Goal: Contribute content: Add original content to the website for others to see

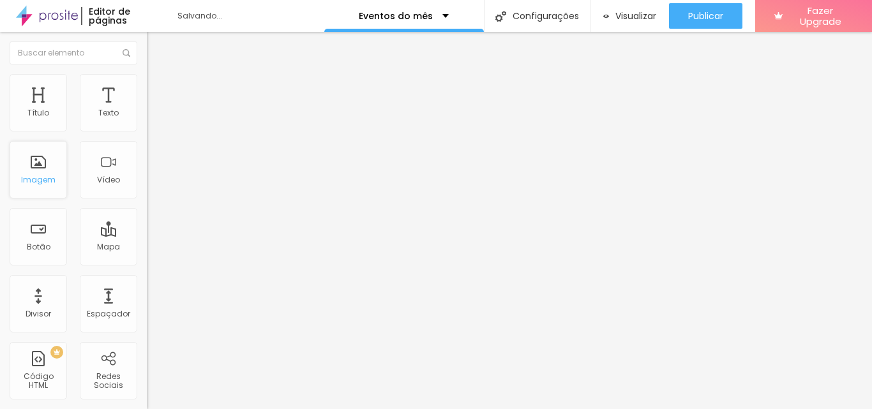
click at [42, 168] on div "Imagem" at bounding box center [38, 169] width 57 height 57
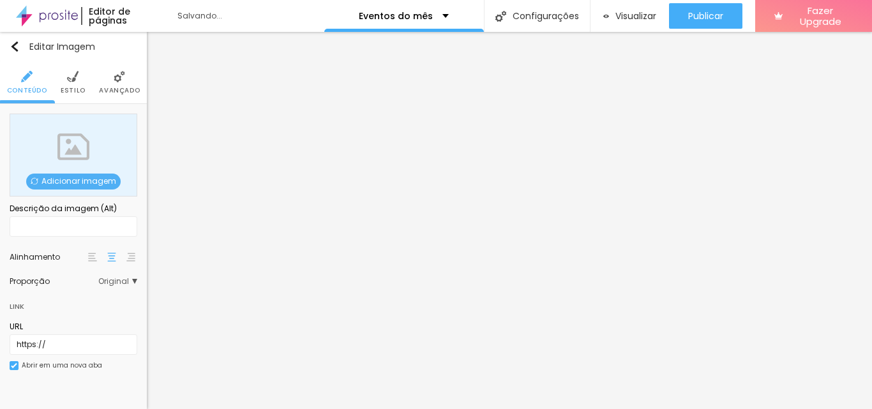
click at [72, 178] on span "Adicionar imagem" at bounding box center [73, 182] width 95 height 16
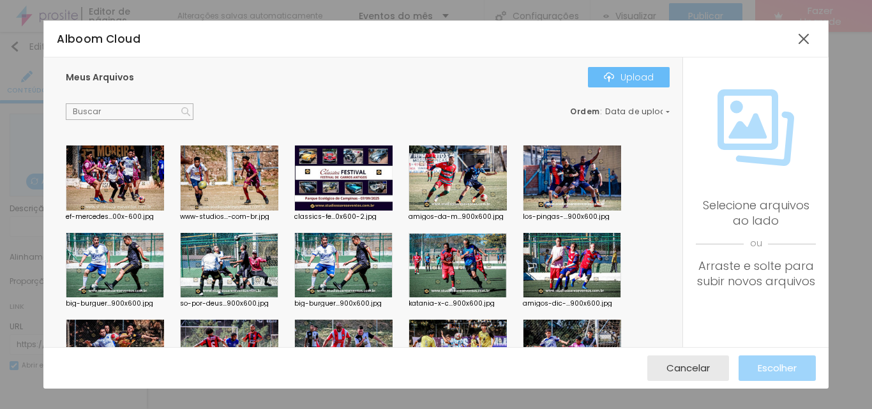
click at [637, 75] on div "Upload" at bounding box center [629, 77] width 50 height 10
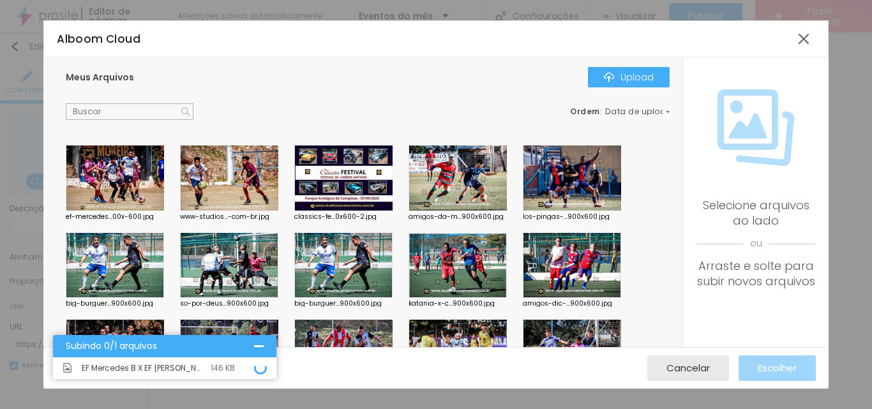
click at [94, 174] on div at bounding box center [115, 178] width 98 height 65
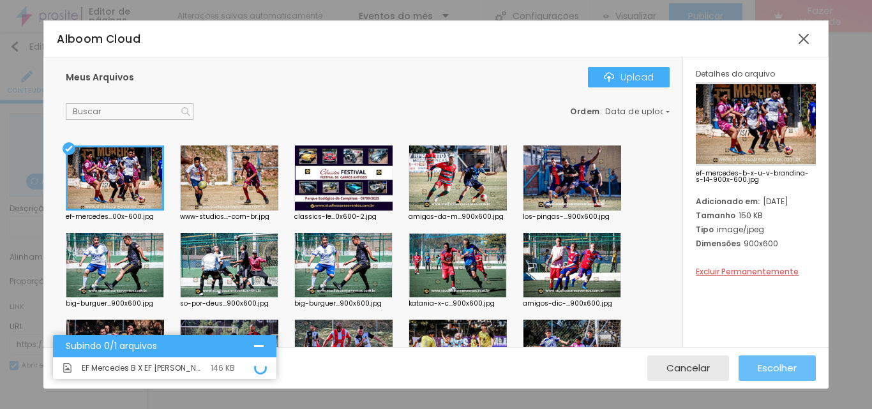
click at [777, 365] on span "Escolher" at bounding box center [777, 368] width 39 height 11
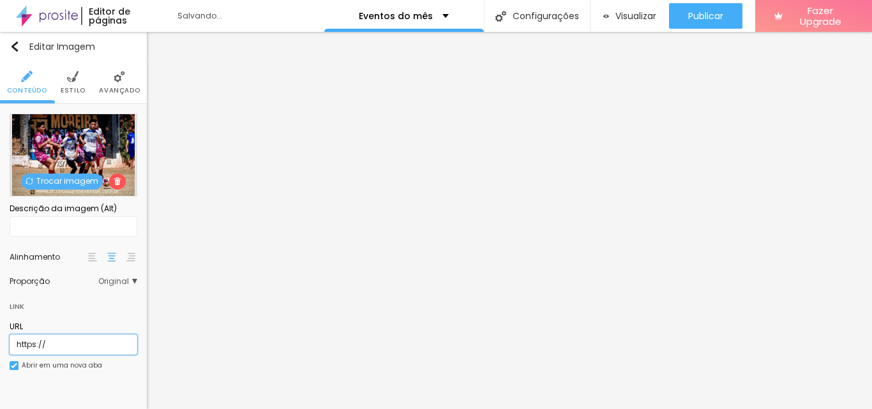
click at [64, 340] on input "https://" at bounding box center [74, 345] width 128 height 20
drag, startPoint x: 64, startPoint y: 340, endPoint x: 0, endPoint y: 340, distance: 63.9
click at [0, 340] on div "Trocar imagem Descrição da imagem (Alt) Alinhamento Proporção Original Cinema 1…" at bounding box center [73, 249] width 147 height 291
click at [61, 342] on input "https://" at bounding box center [74, 345] width 128 height 20
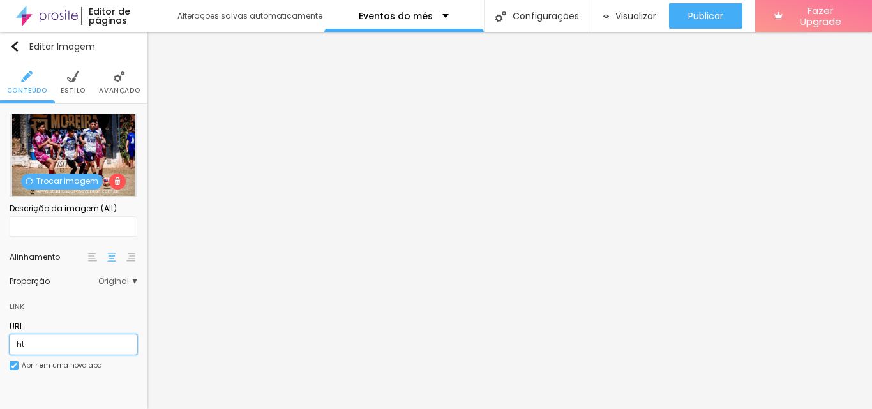
type input "h"
paste input "[URL][DOMAIN_NAME][PERSON_NAME]"
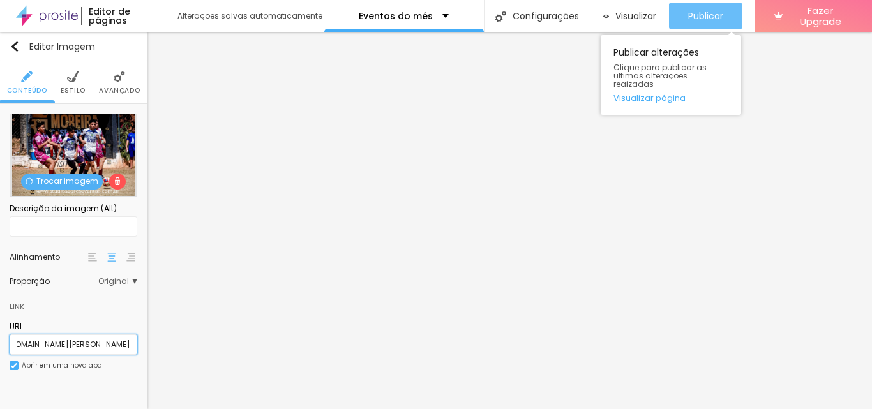
type input "[URL][DOMAIN_NAME][PERSON_NAME]"
click at [703, 16] on span "Publicar" at bounding box center [705, 16] width 35 height 10
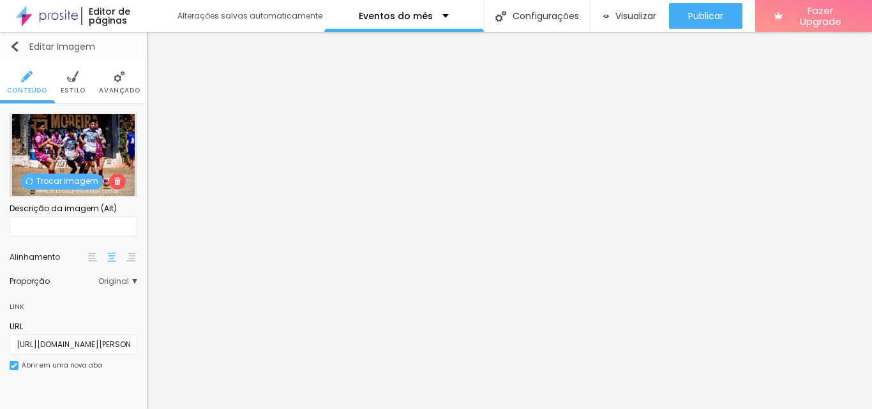
click at [13, 45] on img "button" at bounding box center [15, 47] width 10 height 10
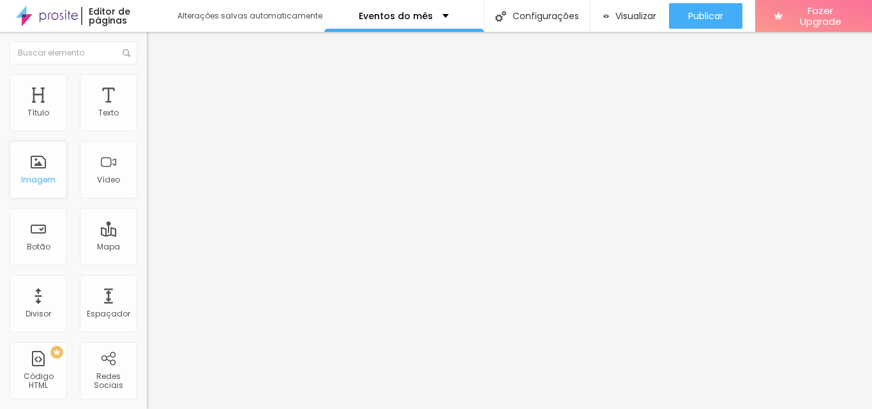
click at [37, 170] on div "Imagem" at bounding box center [38, 169] width 57 height 57
click at [29, 166] on div "Imagem" at bounding box center [38, 169] width 57 height 57
